Goal: Transaction & Acquisition: Obtain resource

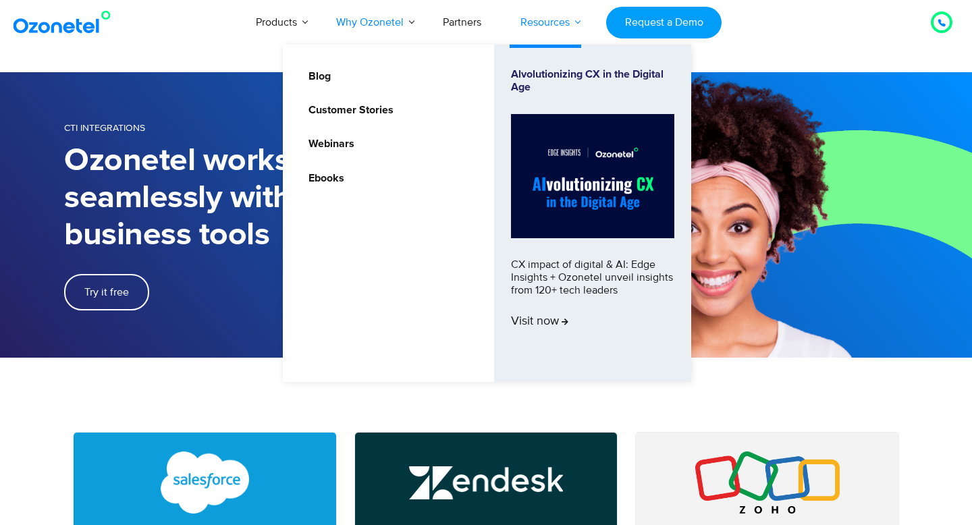
click at [583, 31] on link "Resources" at bounding box center [545, 22] width 88 height 45
click at [340, 180] on link "Ebooks" at bounding box center [323, 178] width 47 height 17
